Goal: Task Accomplishment & Management: Use online tool/utility

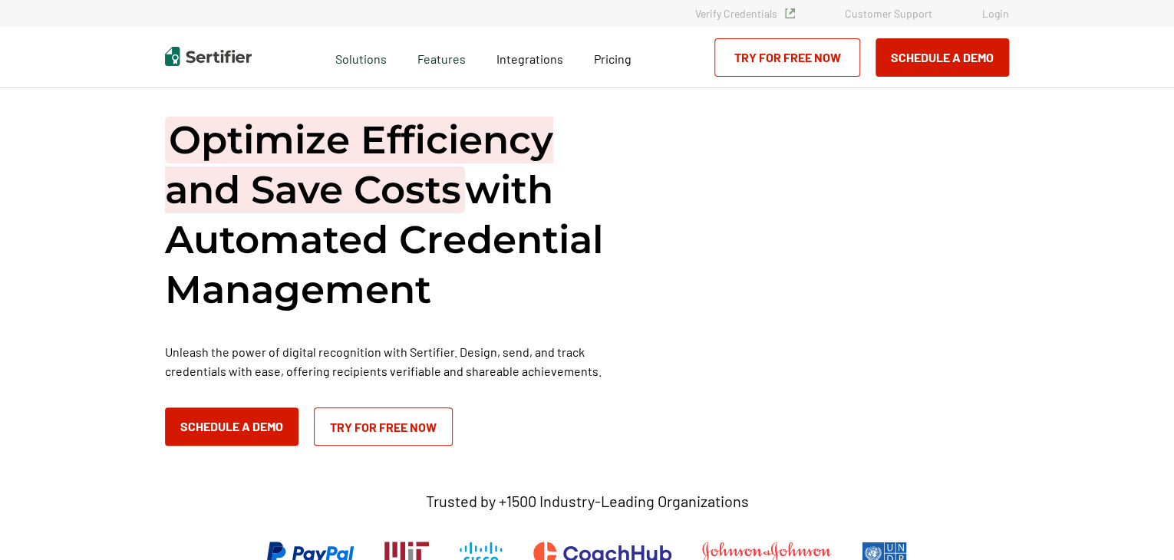
click at [993, 15] on link "Login" at bounding box center [995, 13] width 27 height 13
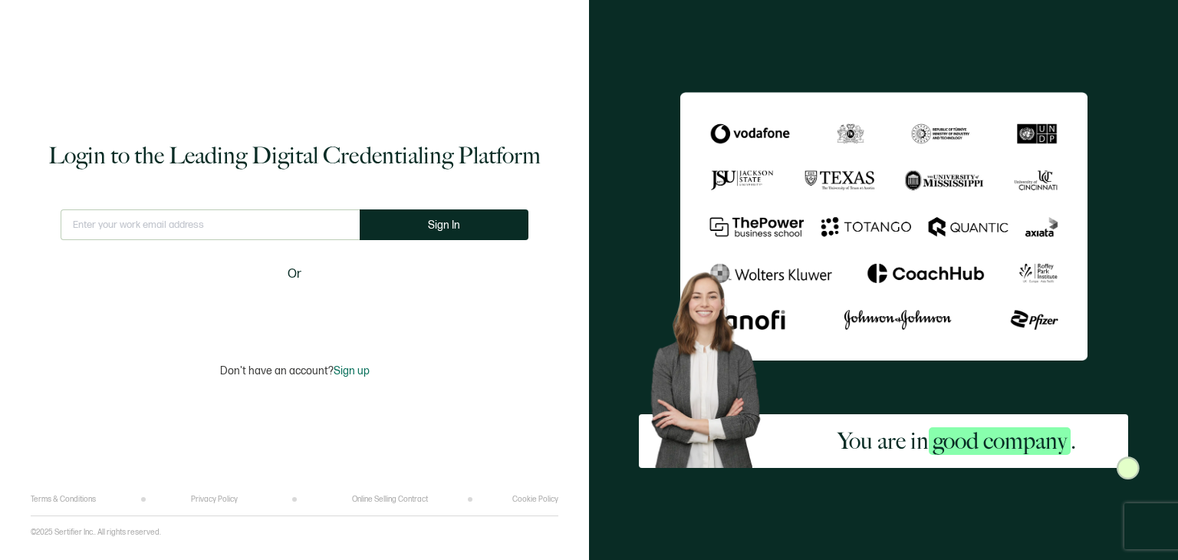
click at [288, 225] on input "text" at bounding box center [210, 224] width 299 height 31
type input "colton.kaltenfeldt@k12.wa.us"
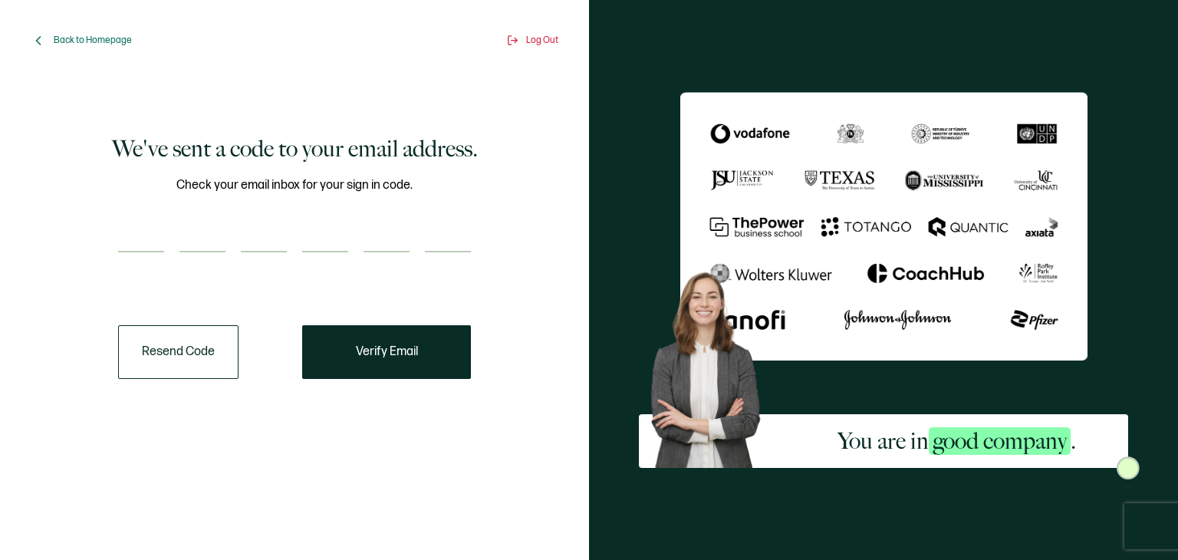
click at [137, 237] on input "number" at bounding box center [141, 237] width 46 height 31
paste input "6"
type input "6"
type input "0"
type input "6"
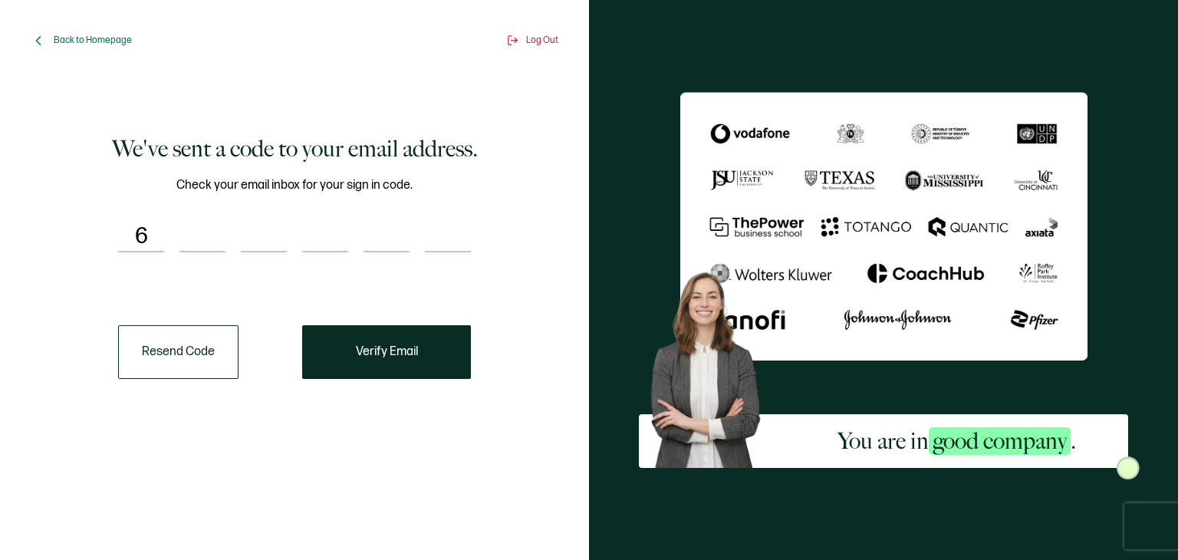
type input "0"
type input "7"
type input "6"
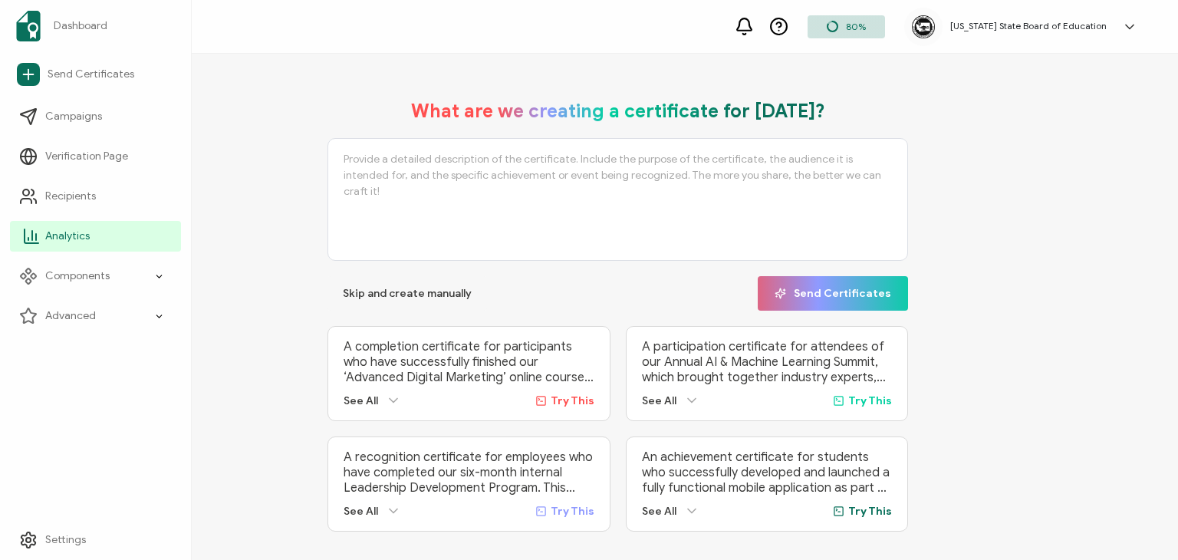
click at [120, 240] on link "Analytics" at bounding box center [95, 236] width 171 height 31
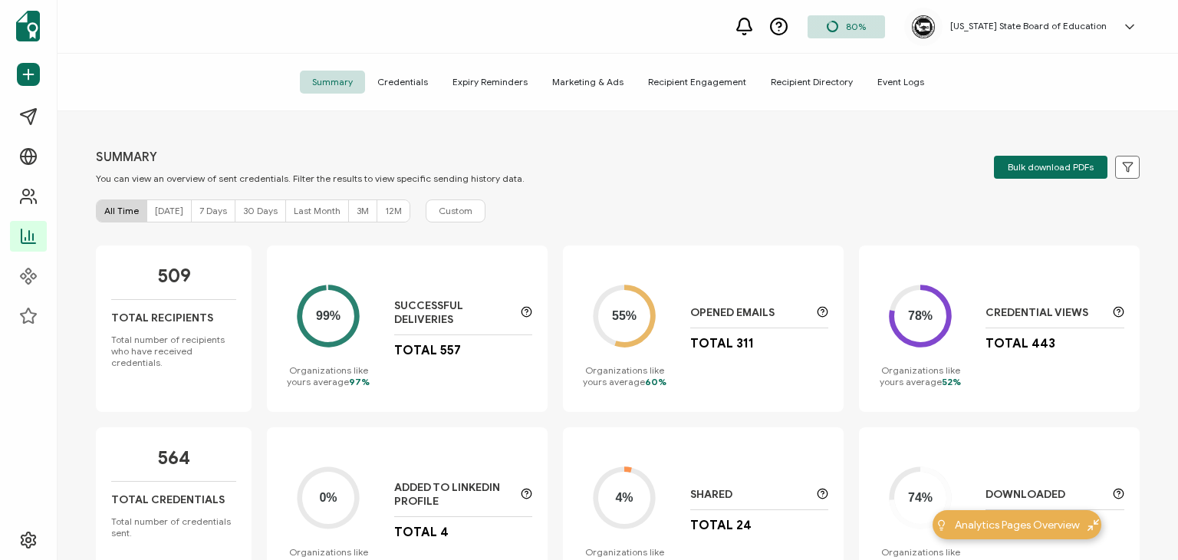
click at [408, 81] on span "Credentials" at bounding box center [402, 82] width 75 height 23
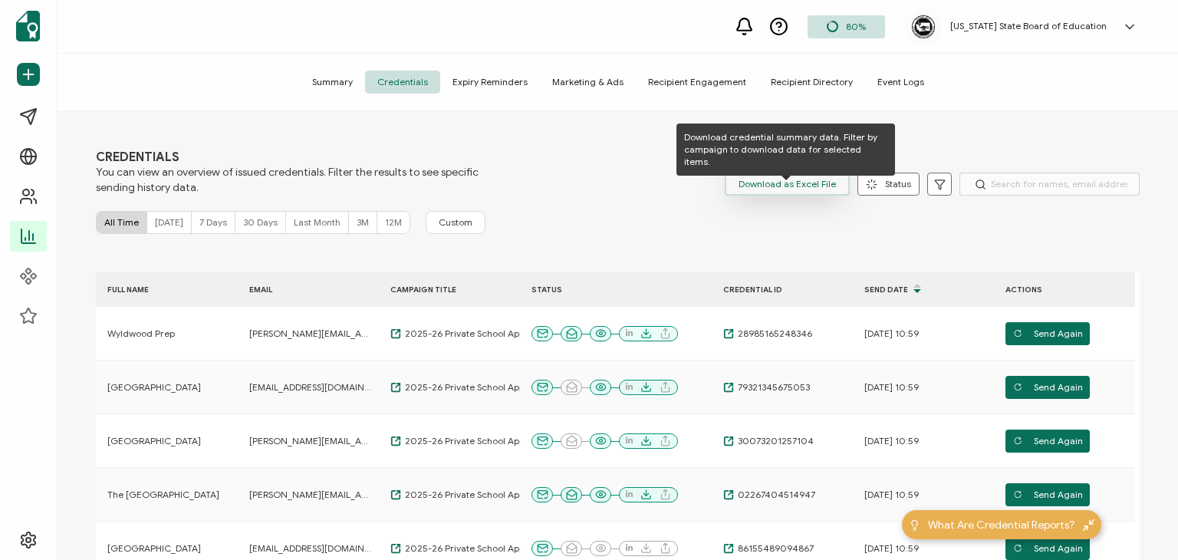
click at [769, 182] on span "Download as Excel File" at bounding box center [787, 184] width 97 height 23
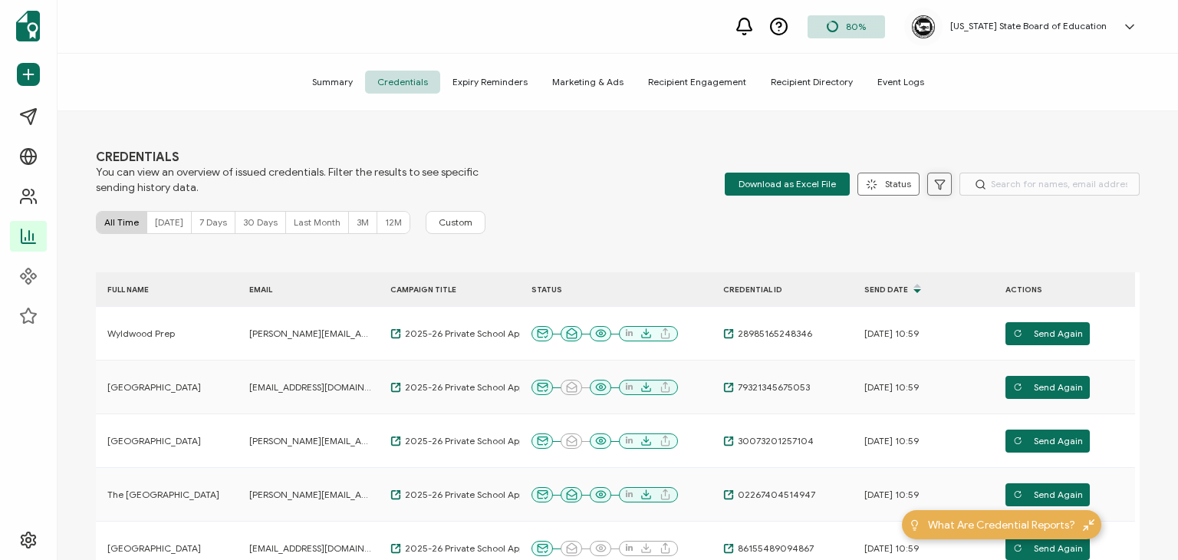
click at [934, 185] on icon at bounding box center [940, 185] width 12 height 12
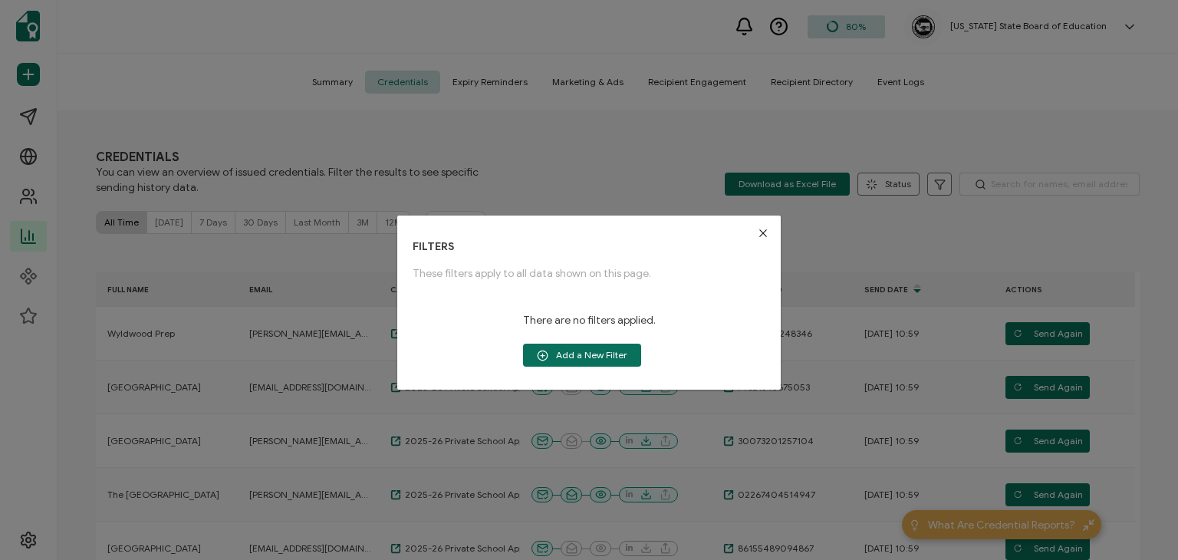
click at [758, 232] on icon "Close" at bounding box center [763, 233] width 12 height 12
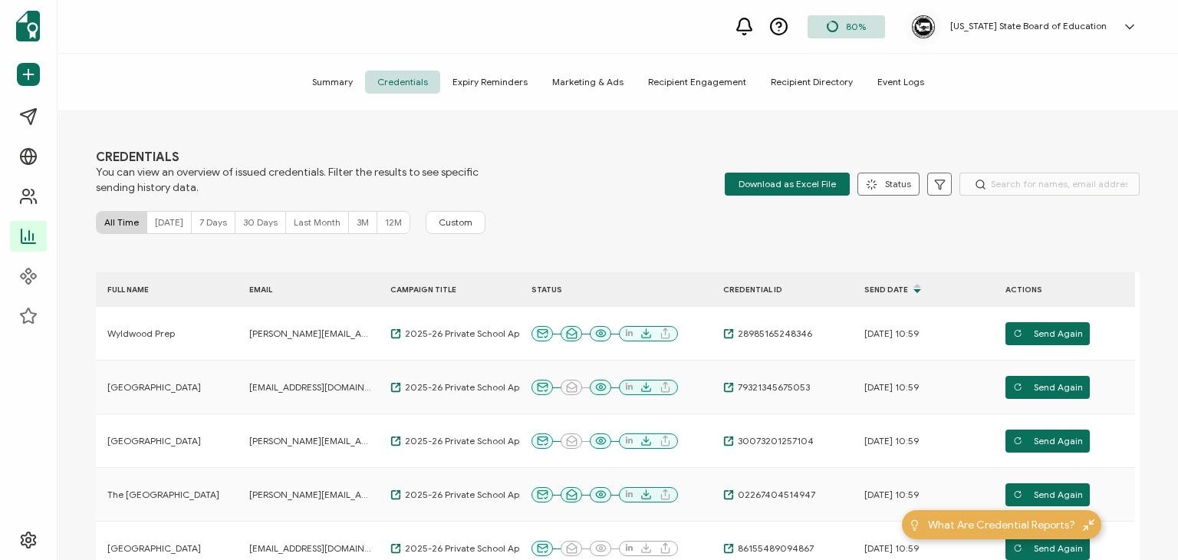
click at [779, 240] on div "CREDENTIALS You can view an overview of issued credentials. Filter the results …" at bounding box center [618, 337] width 1121 height 453
click at [441, 225] on span "Custom" at bounding box center [456, 222] width 34 height 12
click at [806, 84] on span "Recipient Directory" at bounding box center [812, 82] width 107 height 23
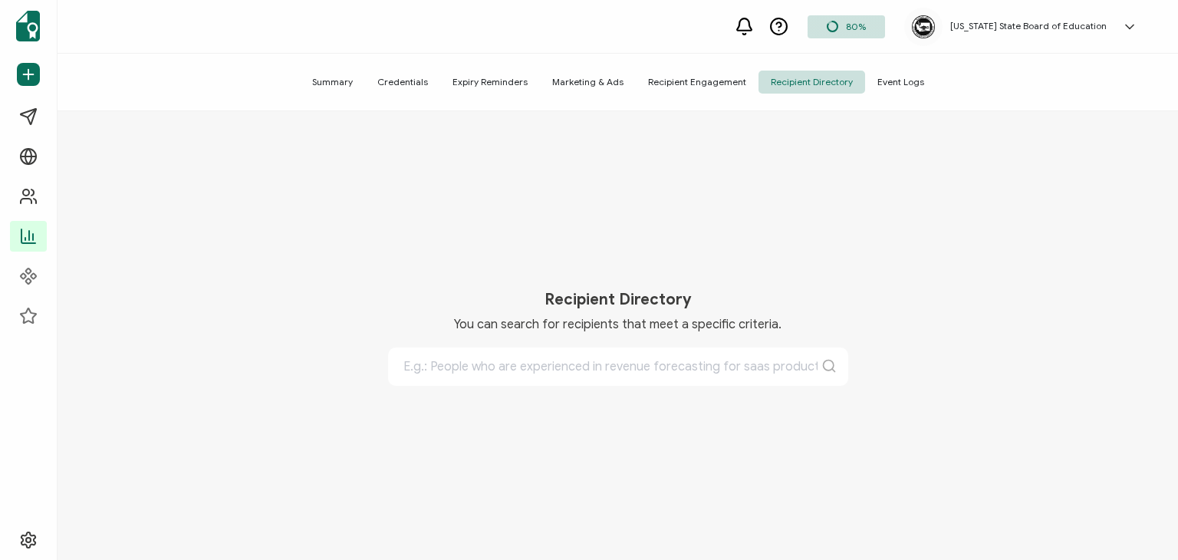
click at [727, 81] on span "Recipient Engagement" at bounding box center [697, 82] width 123 height 23
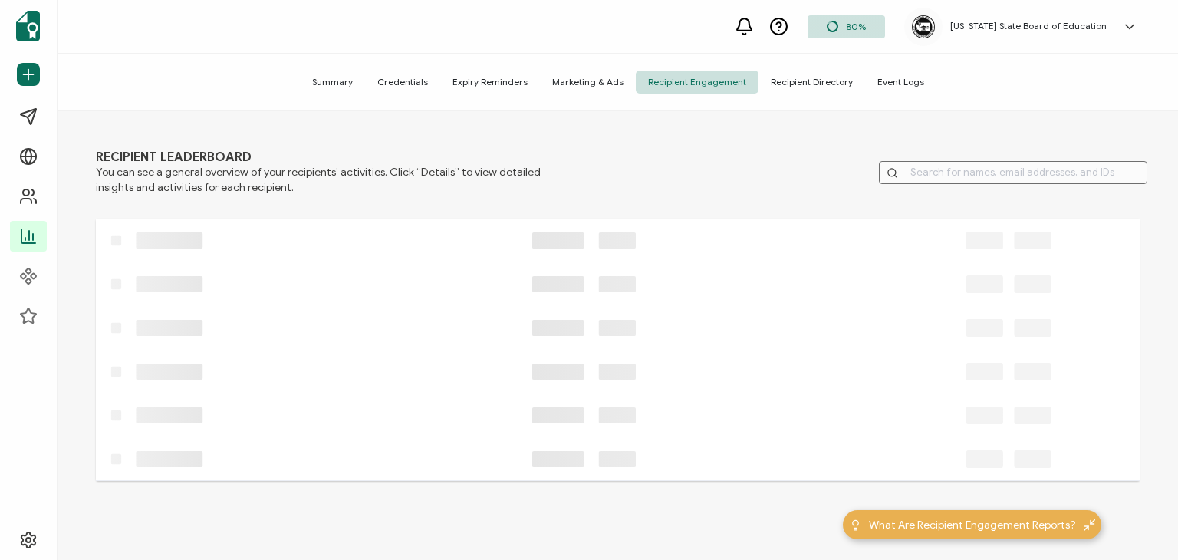
click at [593, 88] on span "Marketing & Ads" at bounding box center [588, 82] width 96 height 23
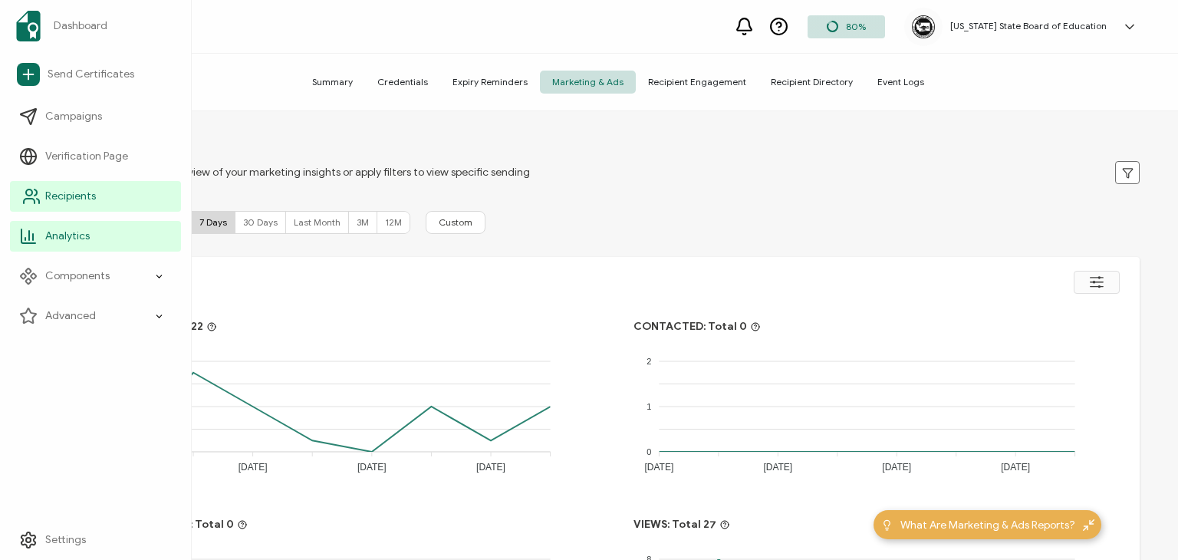
click at [69, 197] on span "Recipients" at bounding box center [70, 196] width 51 height 15
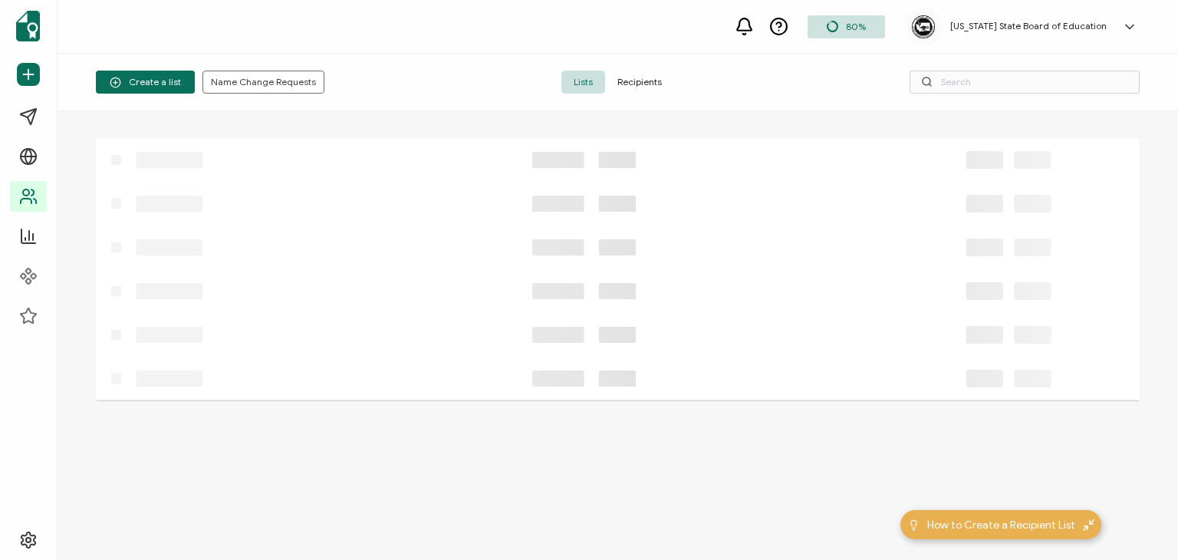
click at [650, 81] on span "Recipients" at bounding box center [639, 82] width 69 height 23
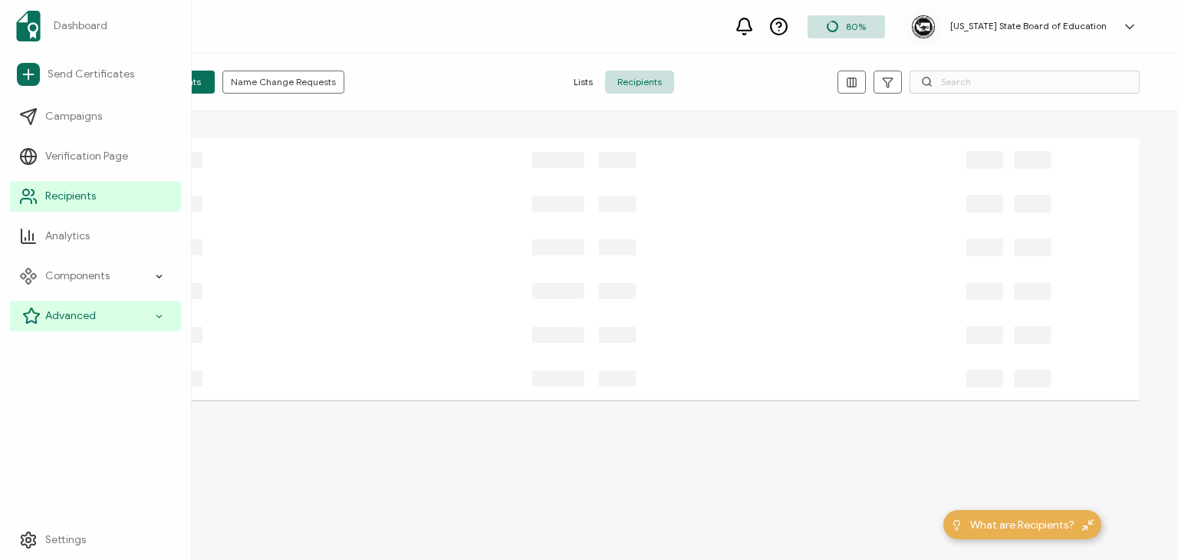
click at [160, 316] on icon at bounding box center [158, 316] width 5 height 2
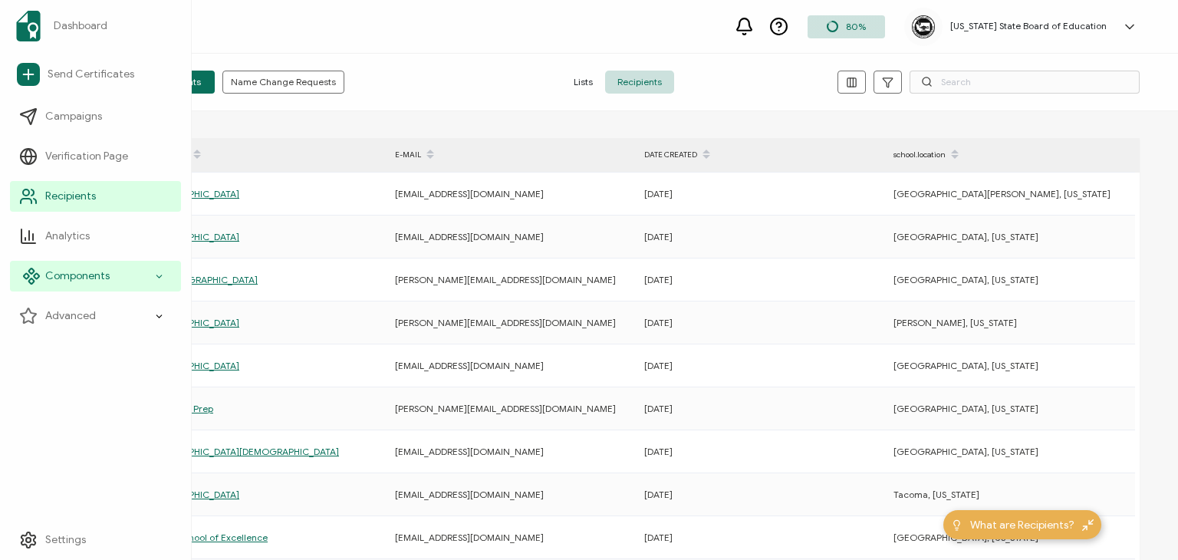
click at [160, 274] on icon at bounding box center [159, 277] width 10 height 18
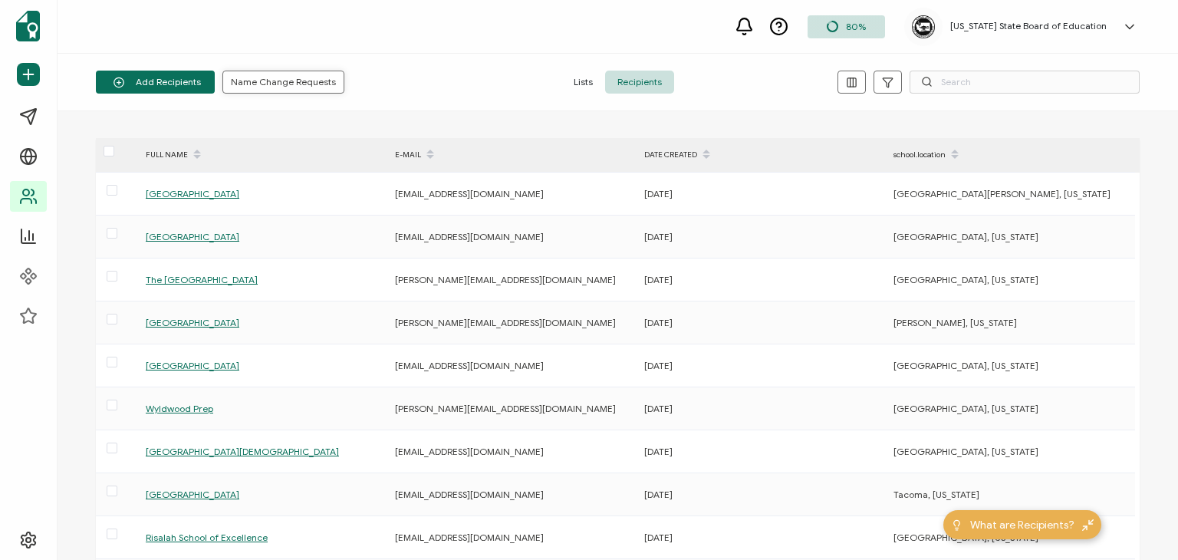
click at [257, 79] on span "Name Change Requests" at bounding box center [283, 81] width 105 height 9
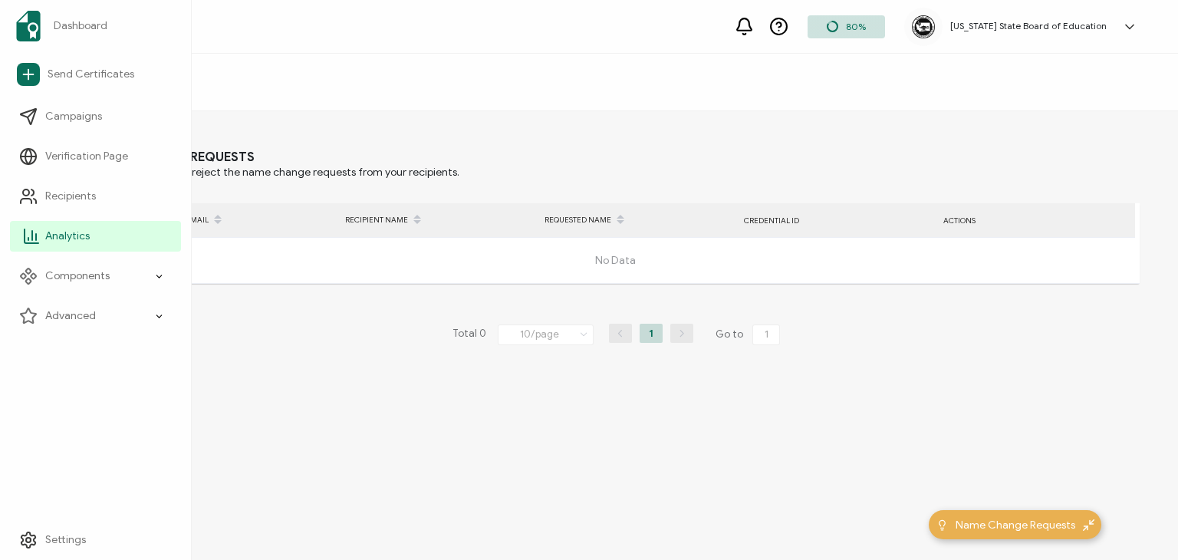
click at [99, 232] on link "Analytics" at bounding box center [95, 236] width 171 height 31
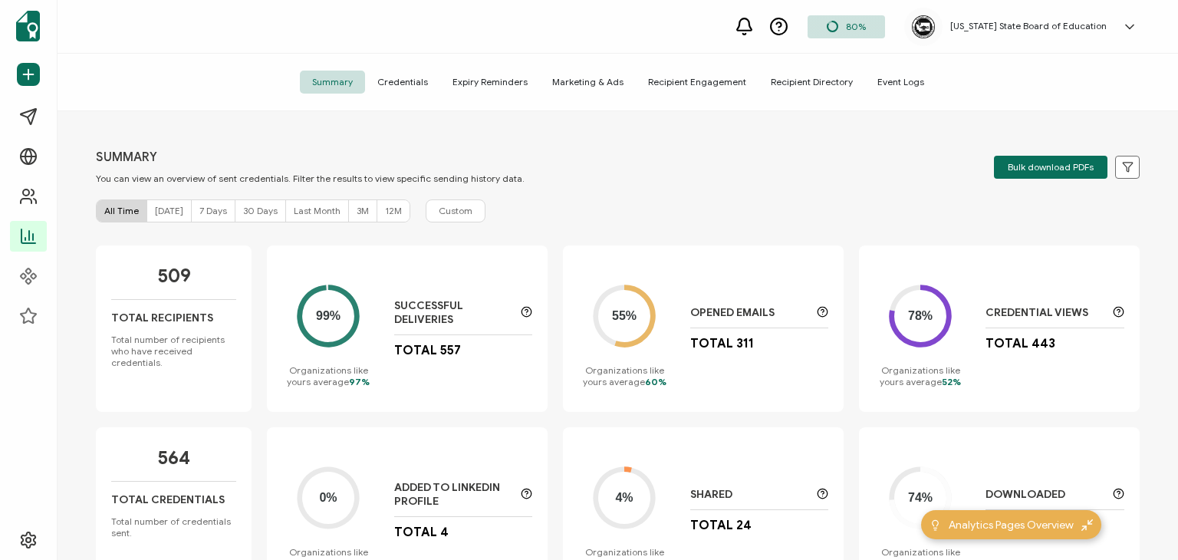
click at [423, 81] on span "Credentials" at bounding box center [402, 82] width 75 height 23
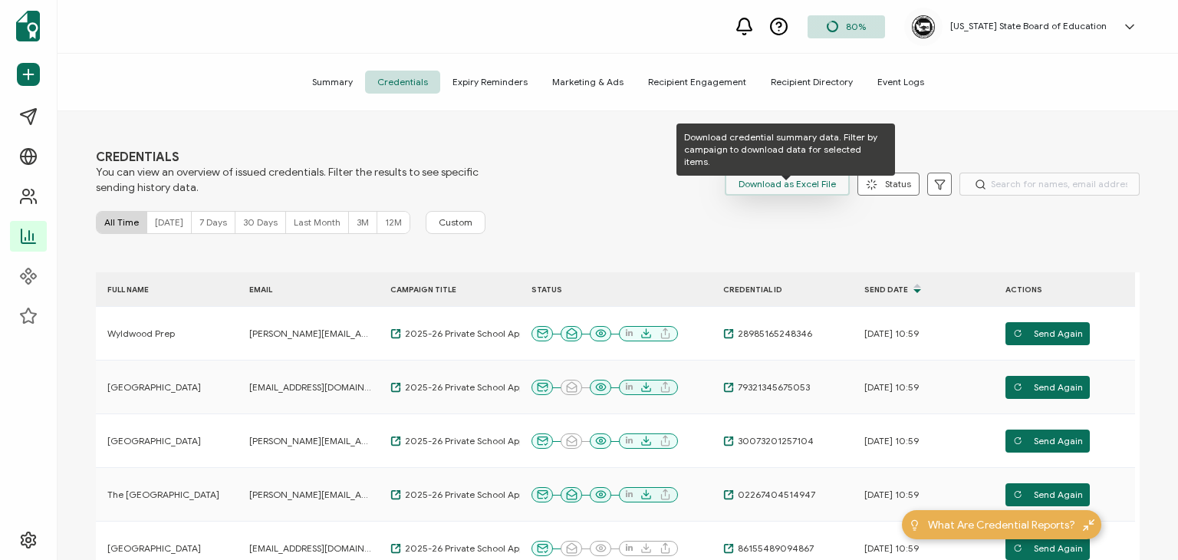
click at [809, 183] on span "Download as Excel File" at bounding box center [787, 184] width 97 height 23
